Goal: Information Seeking & Learning: Learn about a topic

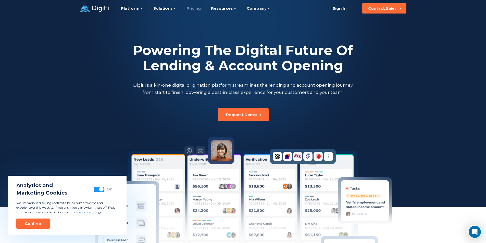
click at [198, 10] on link "Pricing" at bounding box center [193, 8] width 14 height 17
